Goal: Task Accomplishment & Management: Manage account settings

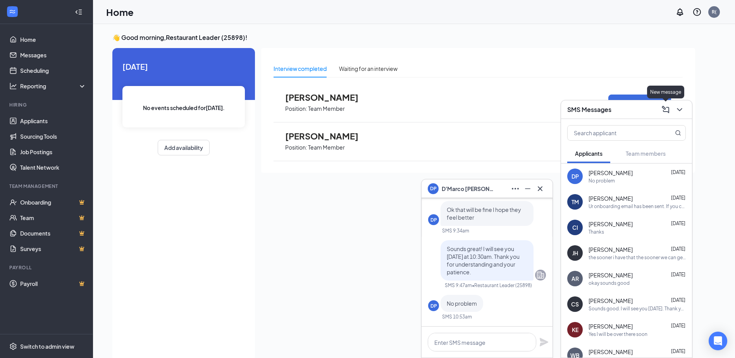
click at [677, 110] on icon "ChevronDown" at bounding box center [679, 109] width 9 height 9
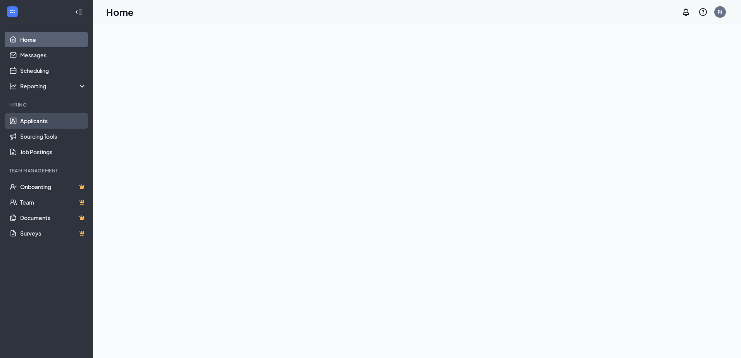
click at [51, 121] on link "Applicants" at bounding box center [53, 121] width 66 height 16
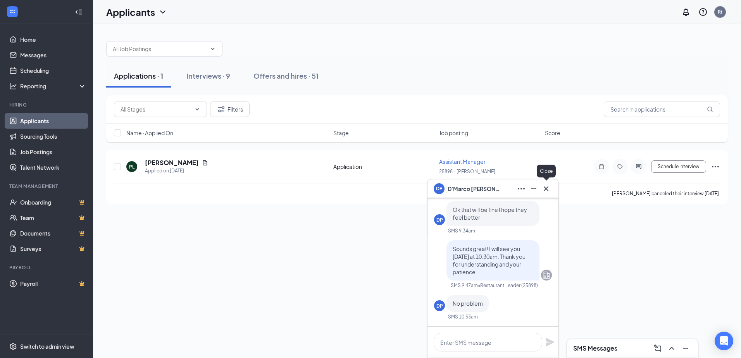
click at [545, 191] on icon "Cross" at bounding box center [546, 188] width 9 height 9
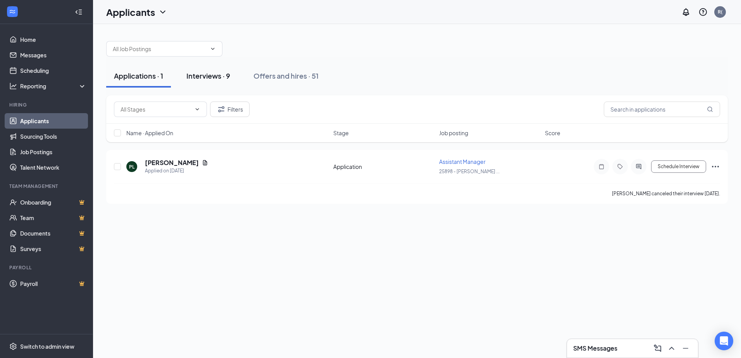
click at [224, 77] on div "Interviews · 9" at bounding box center [208, 76] width 44 height 10
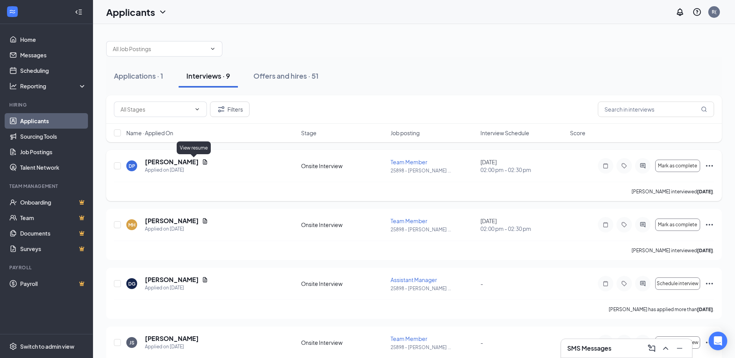
click at [202, 162] on icon "Document" at bounding box center [205, 162] width 6 height 6
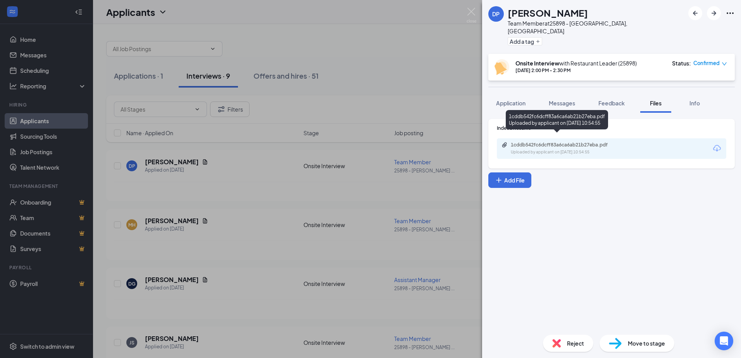
click at [526, 149] on div "Uploaded by applicant on [DATE] 10:54:55" at bounding box center [569, 152] width 116 height 6
